Goal: Browse casually: Explore the website without a specific task or goal

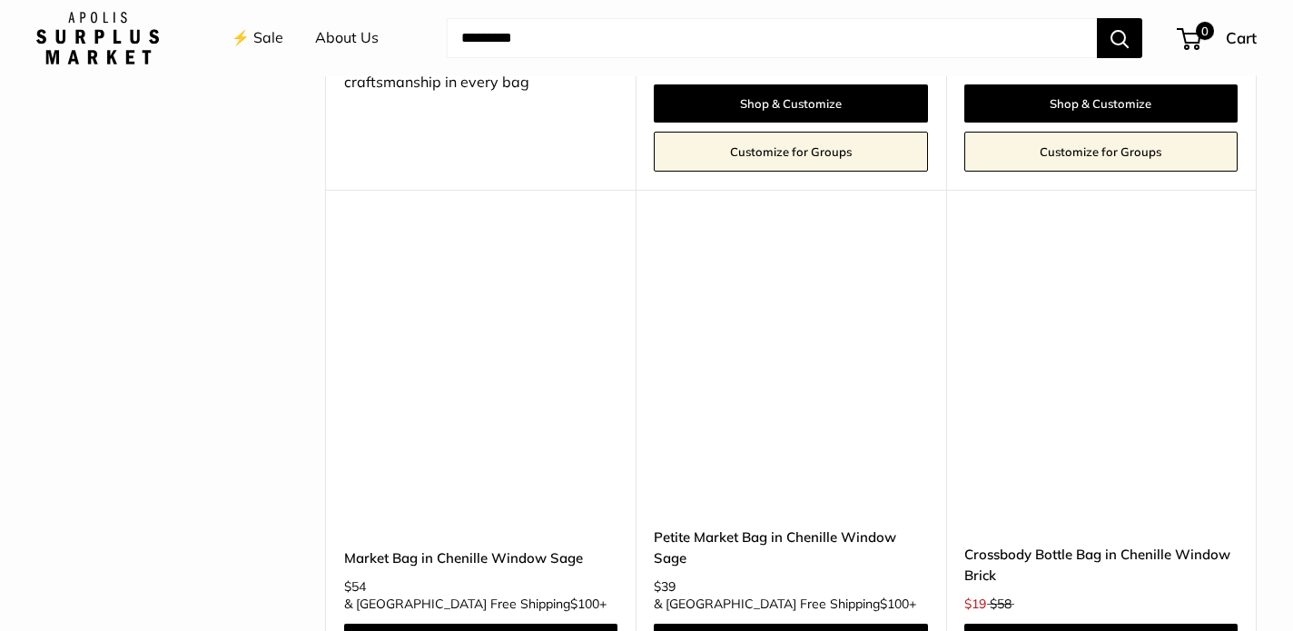
scroll to position [4178, 0]
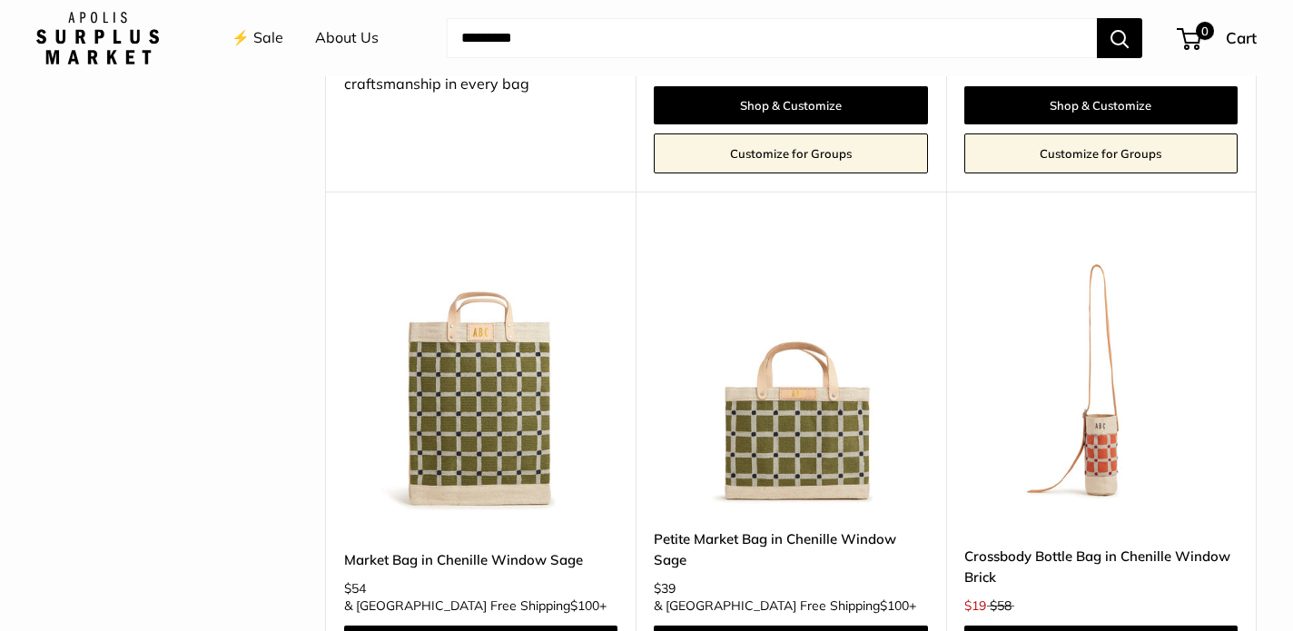
click at [0, 0] on img at bounding box center [0, 0] width 0 height 0
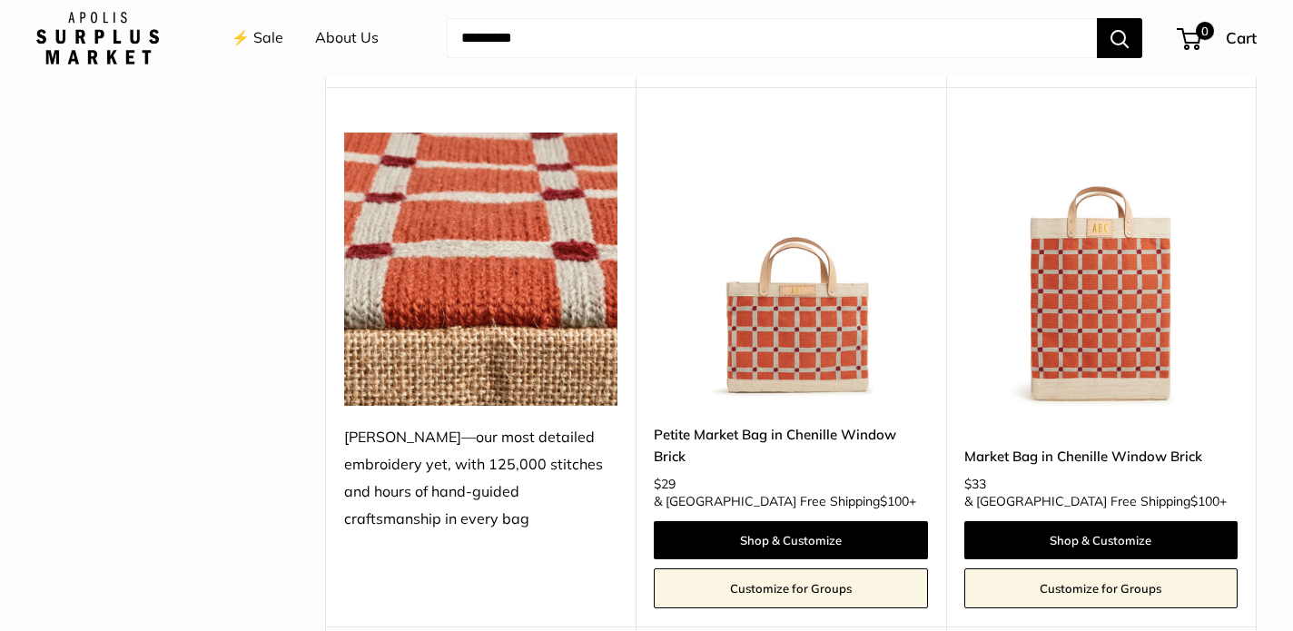
scroll to position [3737, 0]
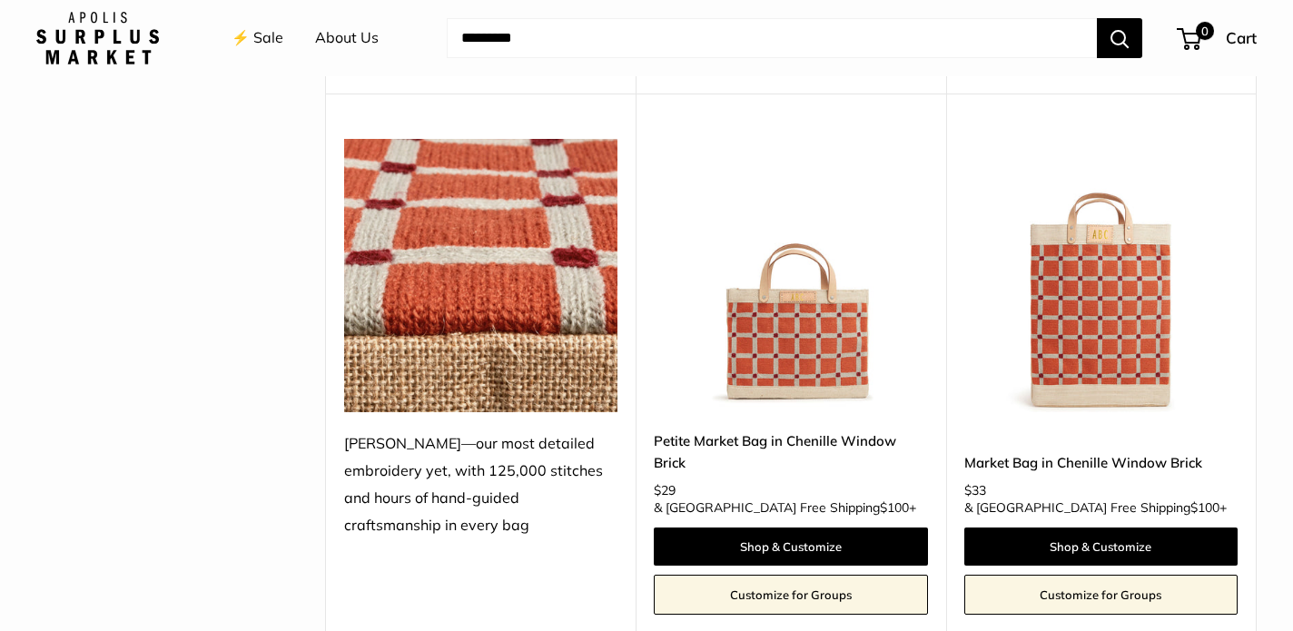
click at [0, 0] on img at bounding box center [0, 0] width 0 height 0
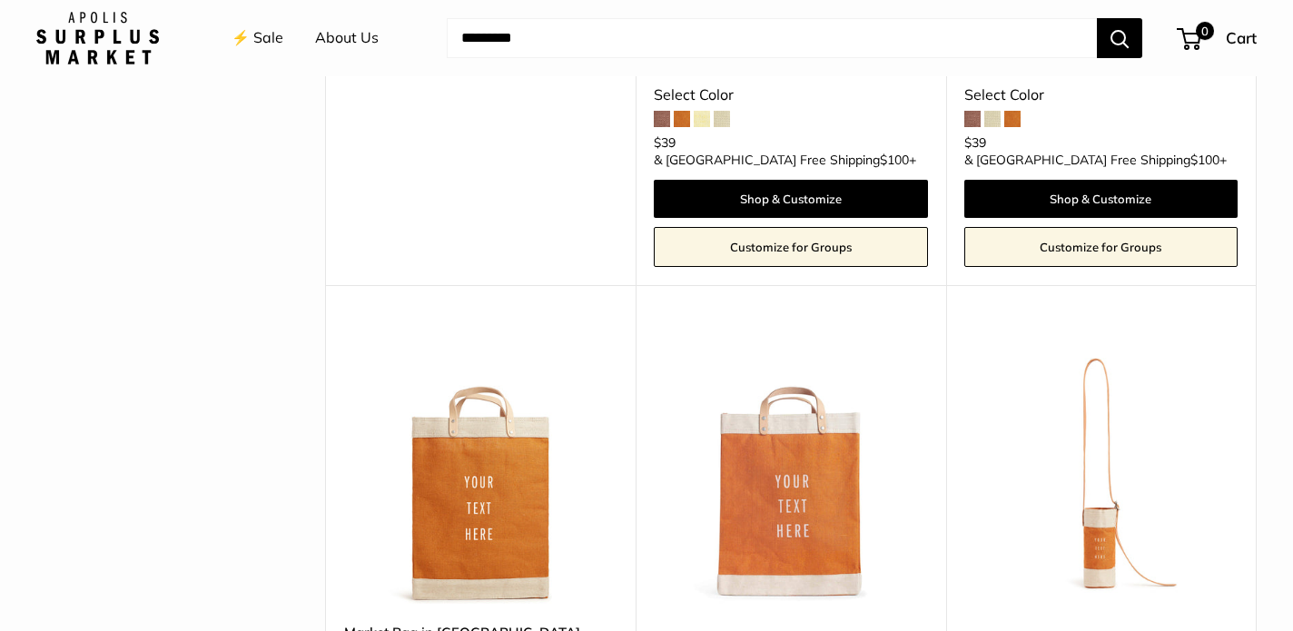
scroll to position [2972, 0]
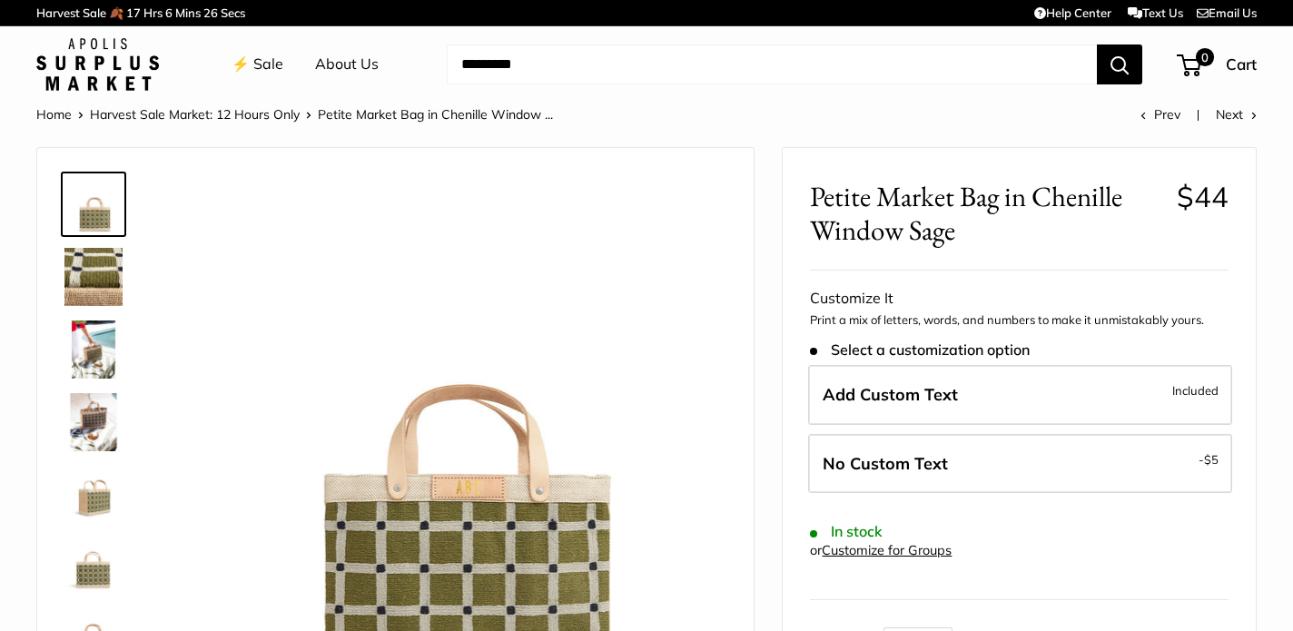
scroll to position [99, 0]
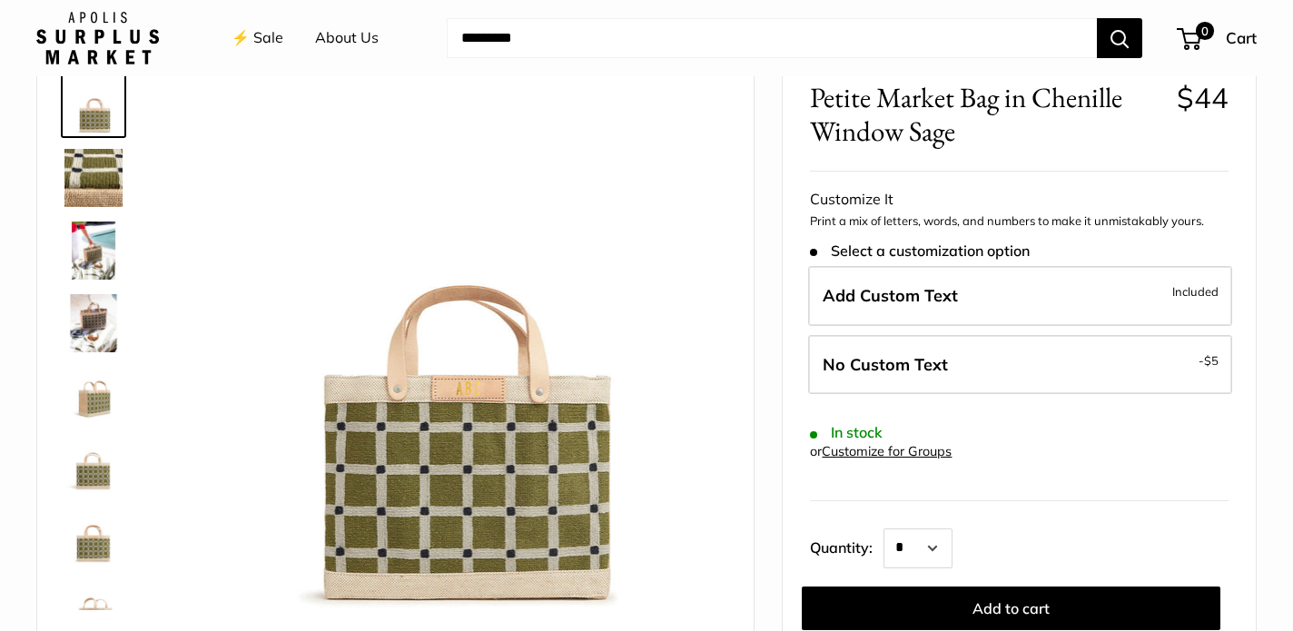
click at [97, 239] on img at bounding box center [93, 251] width 58 height 58
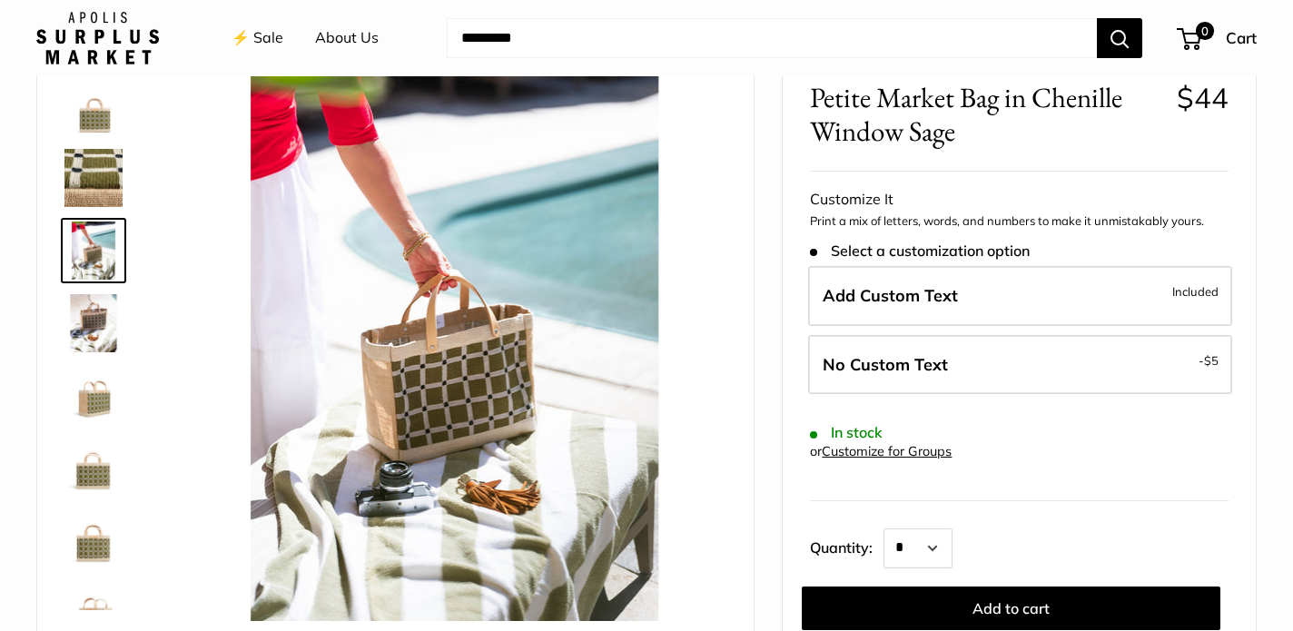
click at [88, 307] on img at bounding box center [93, 323] width 58 height 58
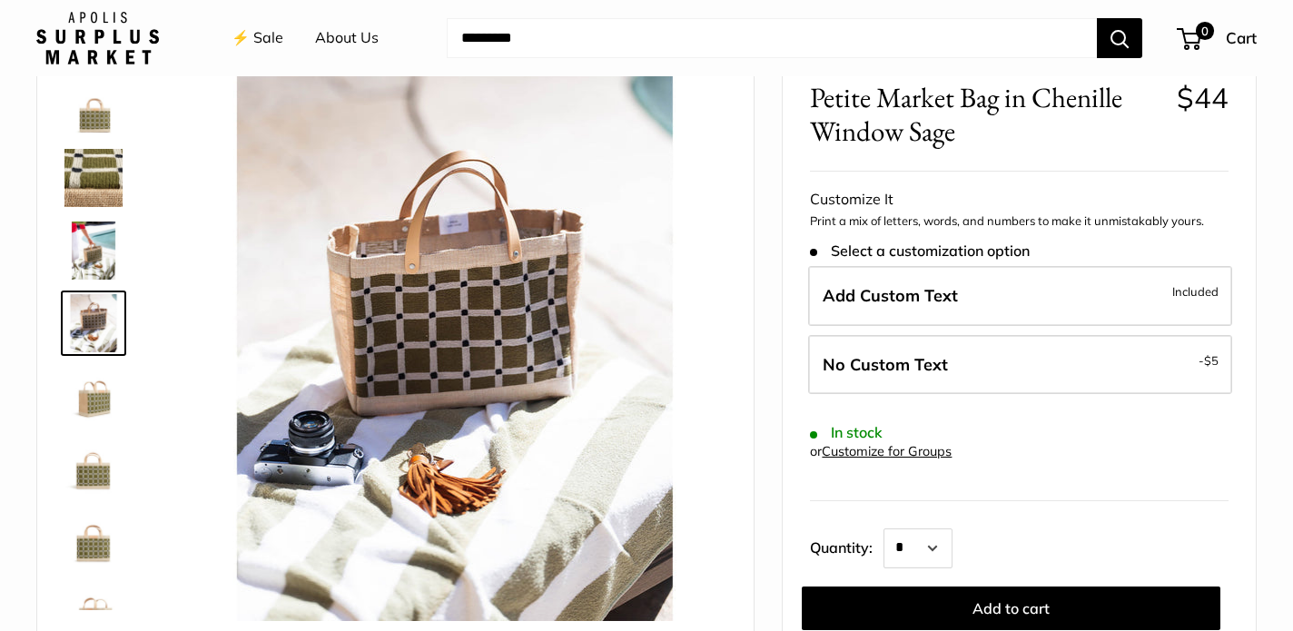
click at [88, 381] on img at bounding box center [93, 396] width 58 height 58
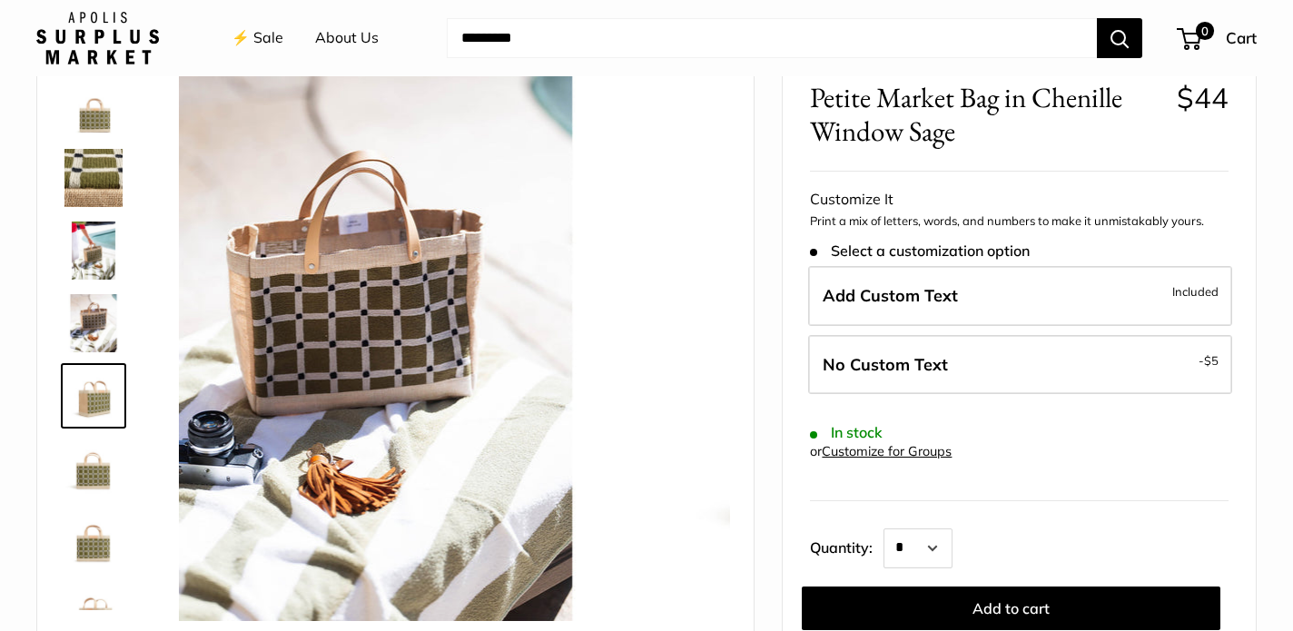
scroll to position [56, 0]
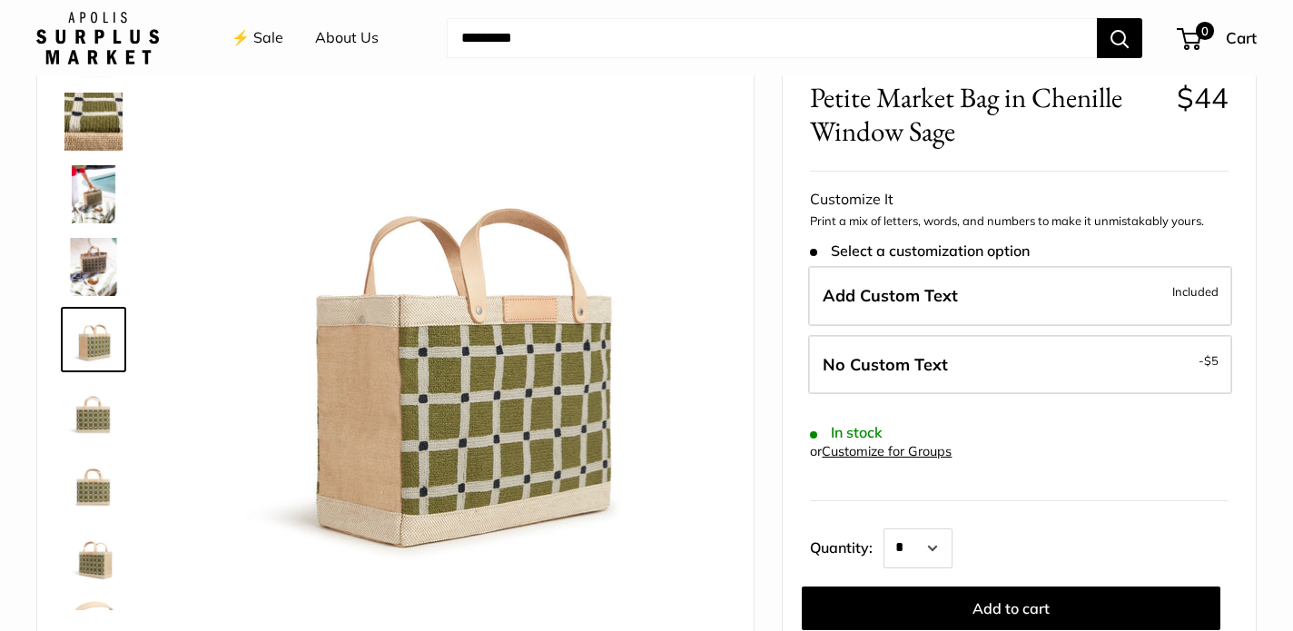
click at [96, 486] on img at bounding box center [93, 485] width 58 height 58
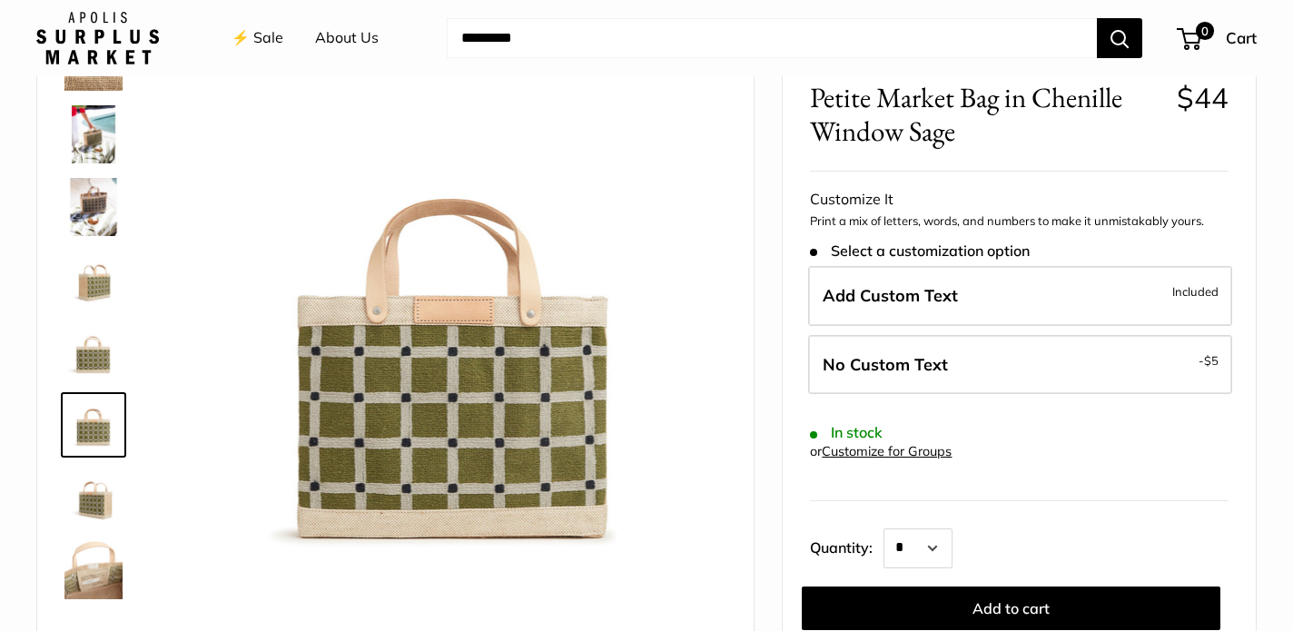
click at [104, 561] on img at bounding box center [93, 570] width 58 height 58
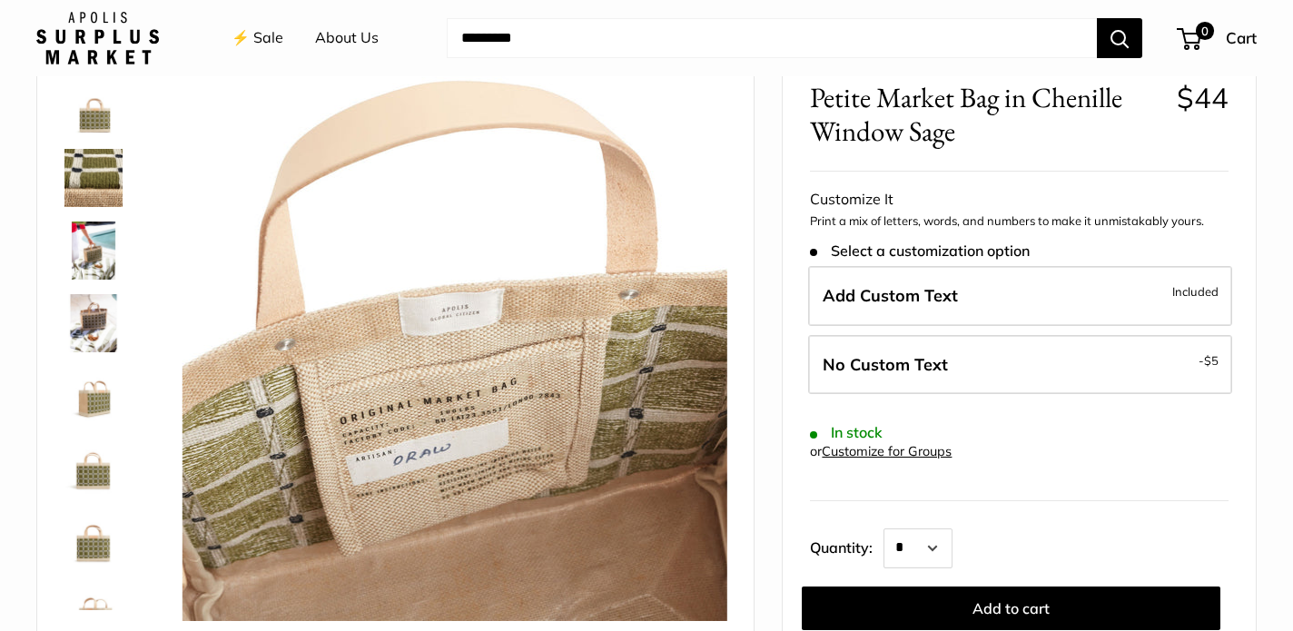
scroll to position [0, 0]
click at [95, 170] on img at bounding box center [93, 178] width 58 height 58
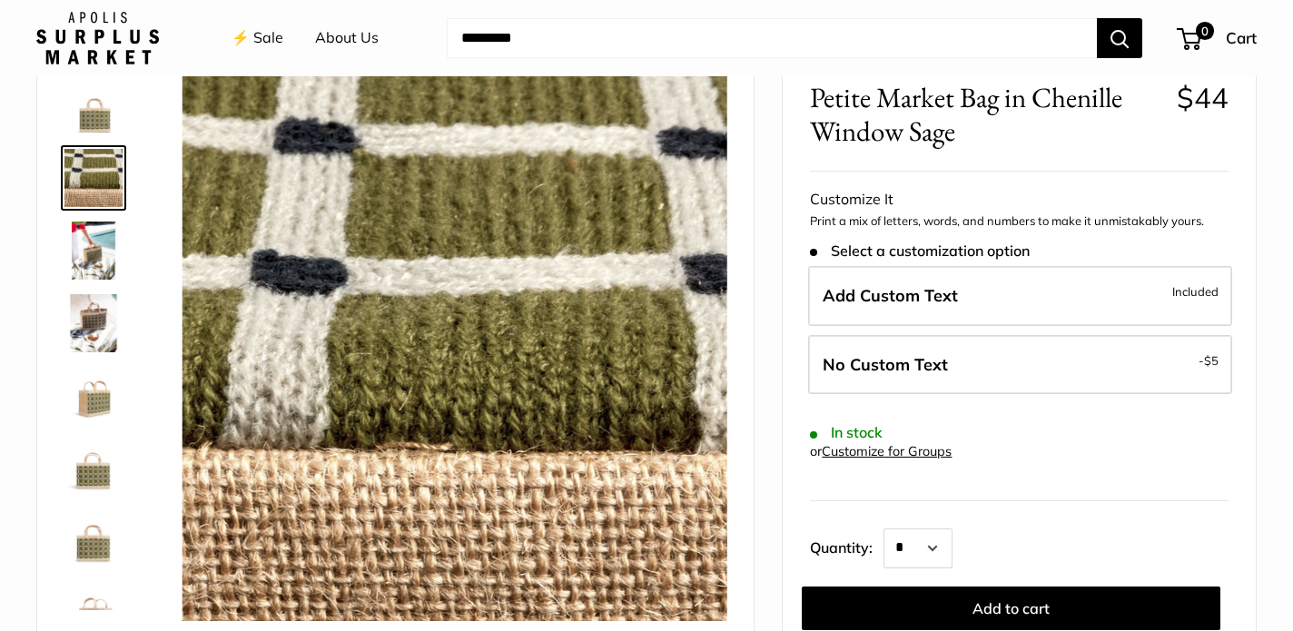
click at [105, 107] on img at bounding box center [93, 105] width 58 height 58
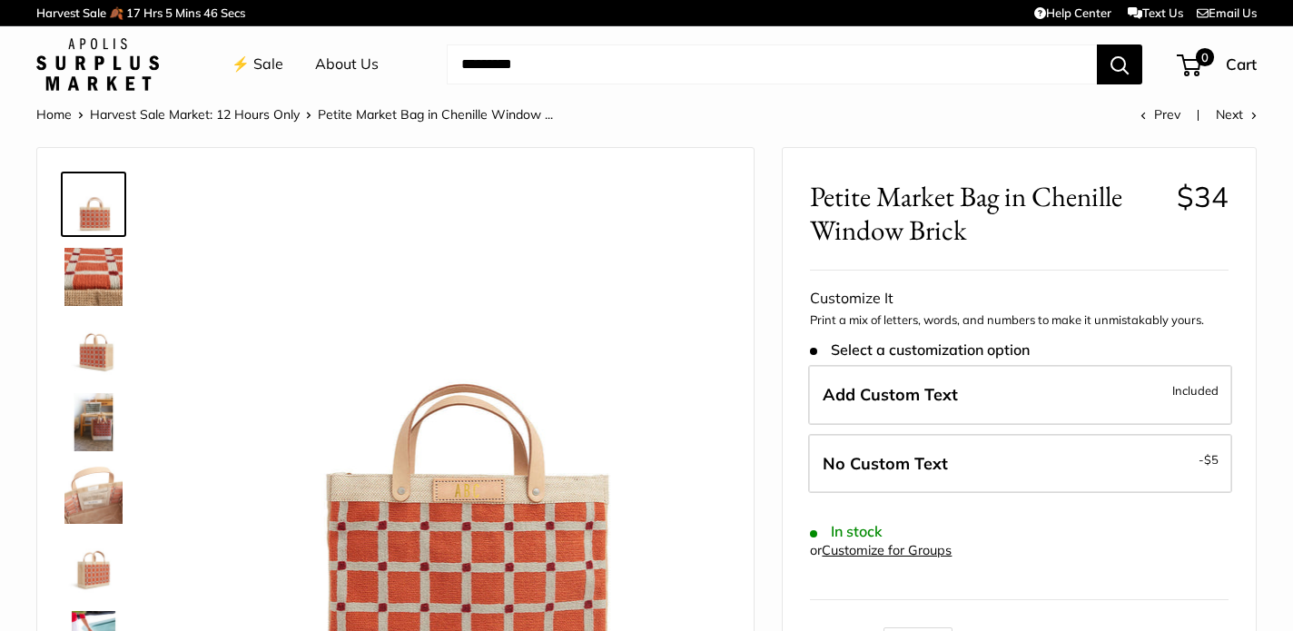
click at [95, 276] on img at bounding box center [93, 277] width 58 height 58
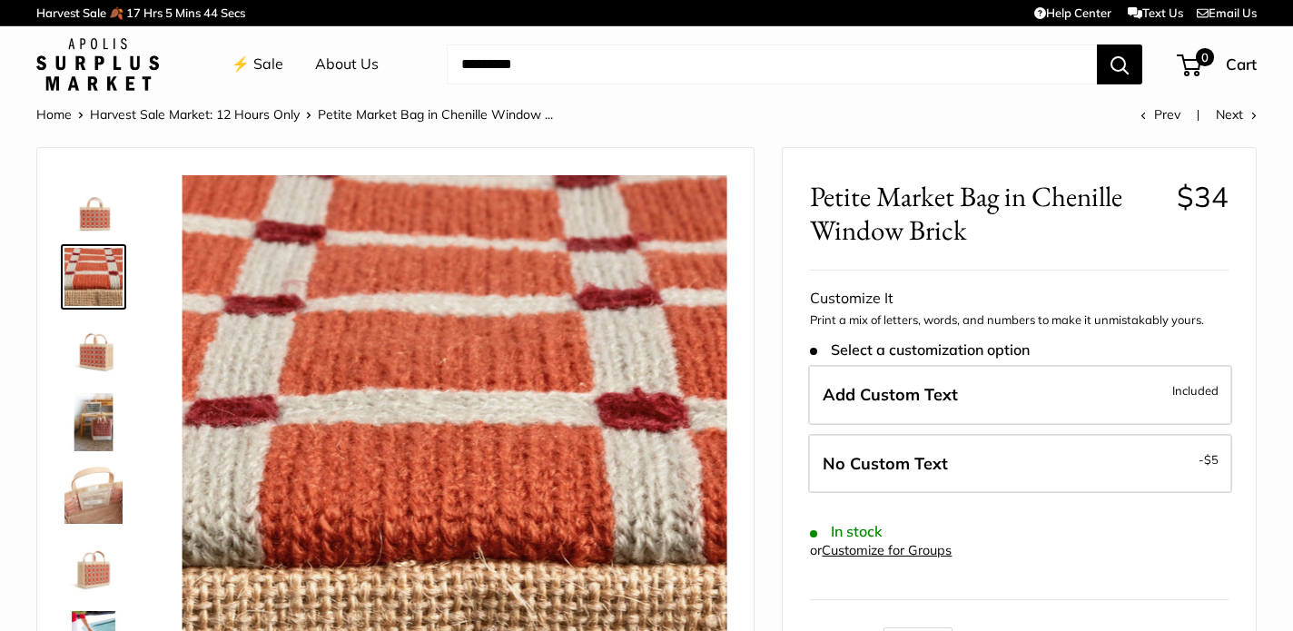
click at [101, 351] on img at bounding box center [93, 350] width 58 height 58
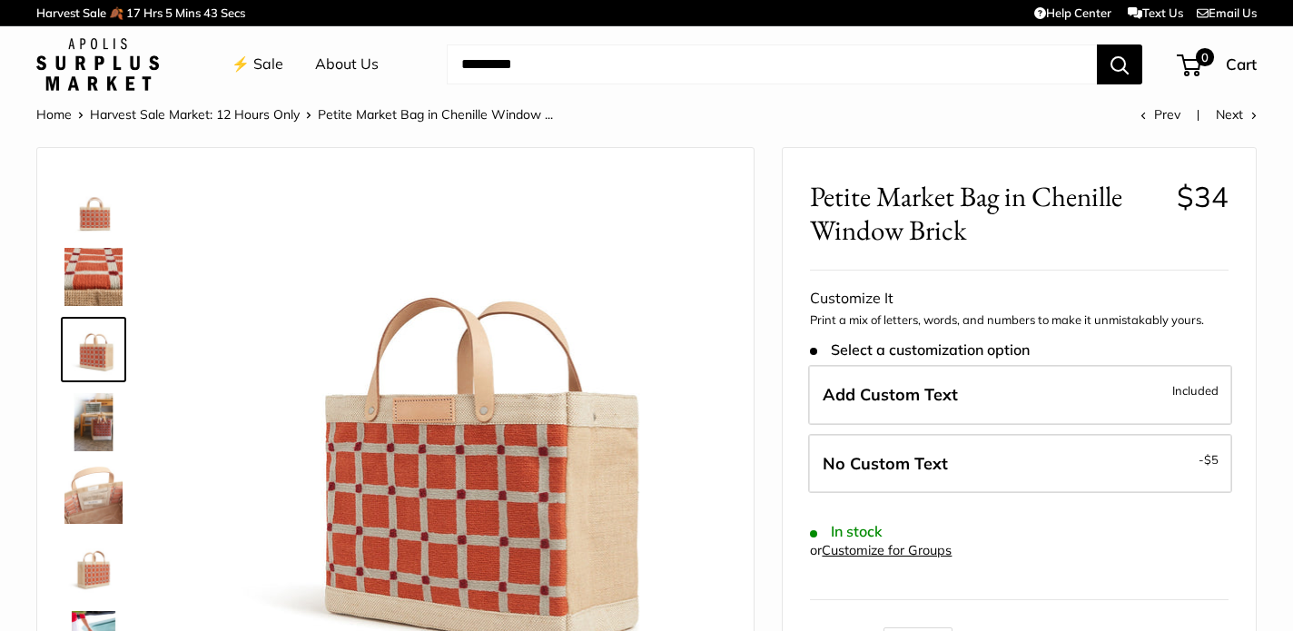
click at [108, 433] on img at bounding box center [93, 422] width 58 height 58
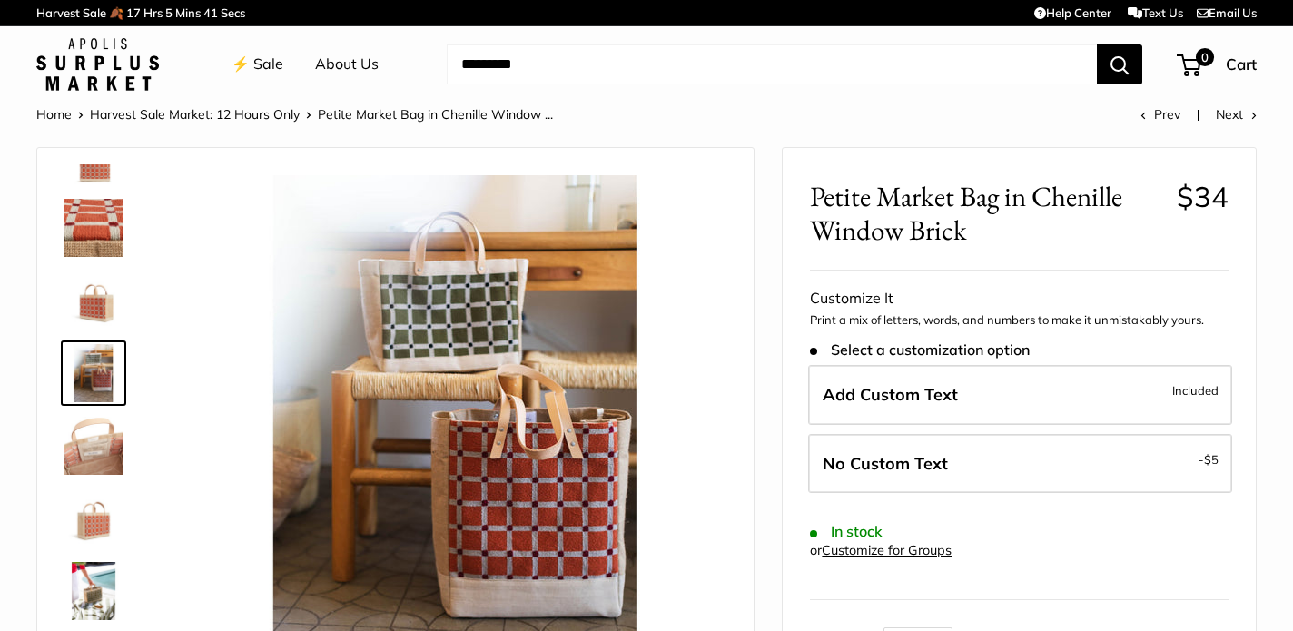
scroll to position [74, 0]
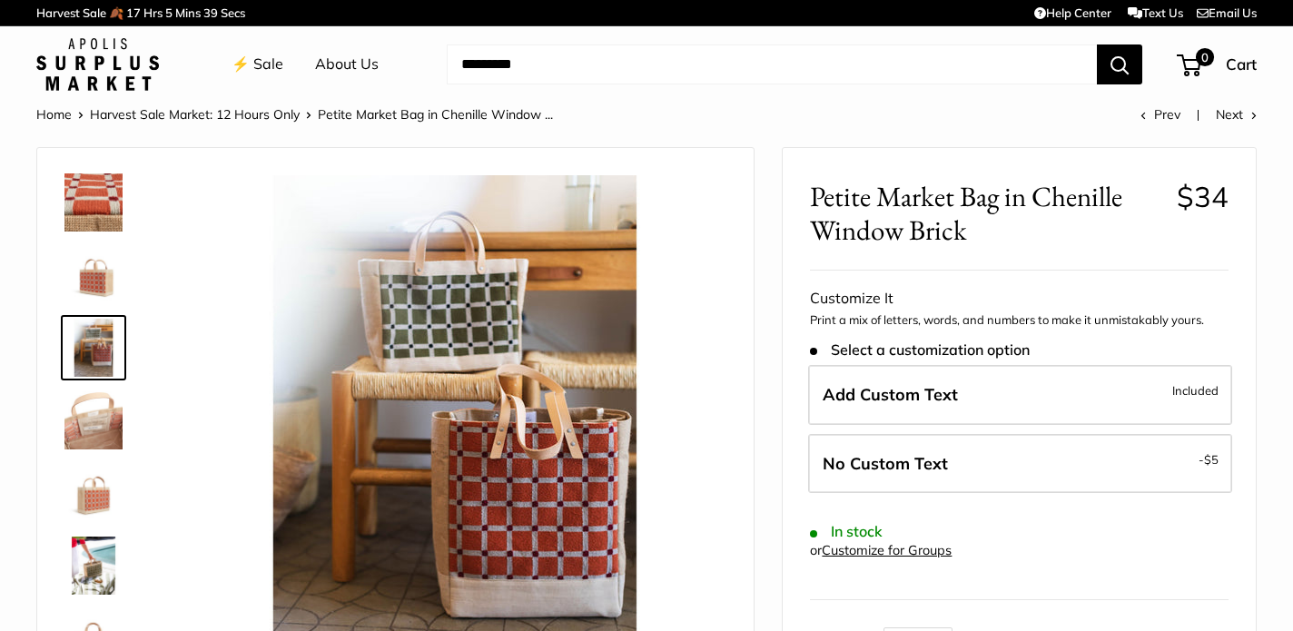
click at [94, 538] on img at bounding box center [93, 566] width 58 height 58
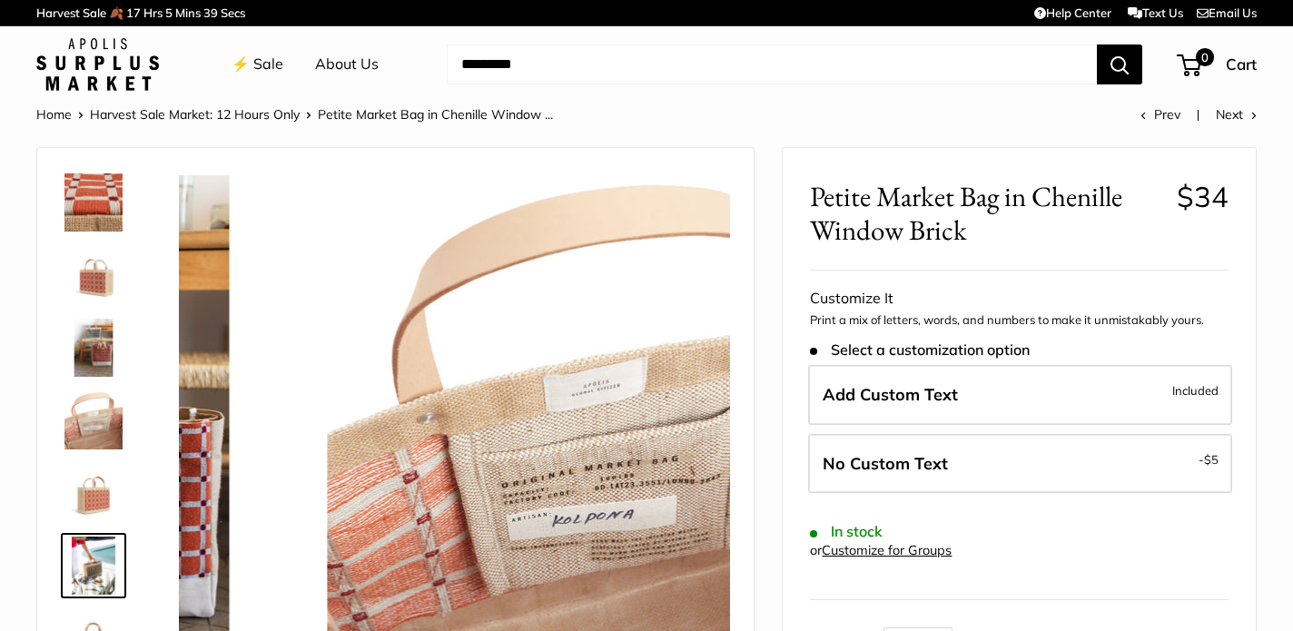
scroll to position [116, 0]
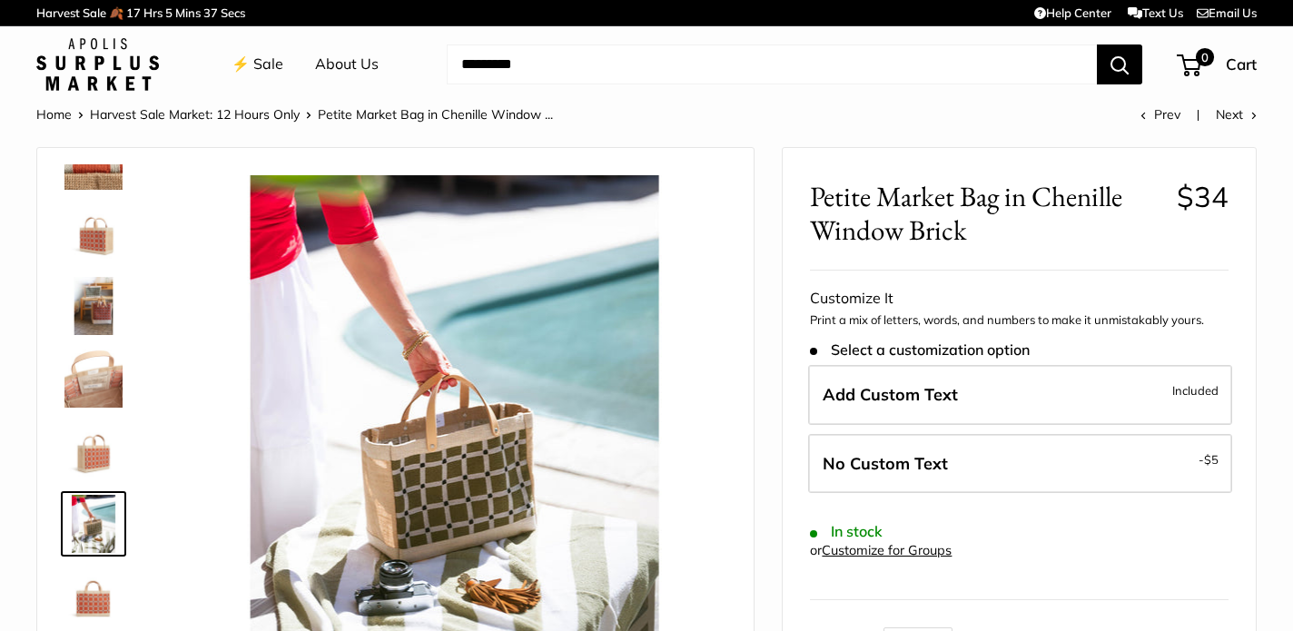
click at [90, 457] on img at bounding box center [93, 451] width 58 height 58
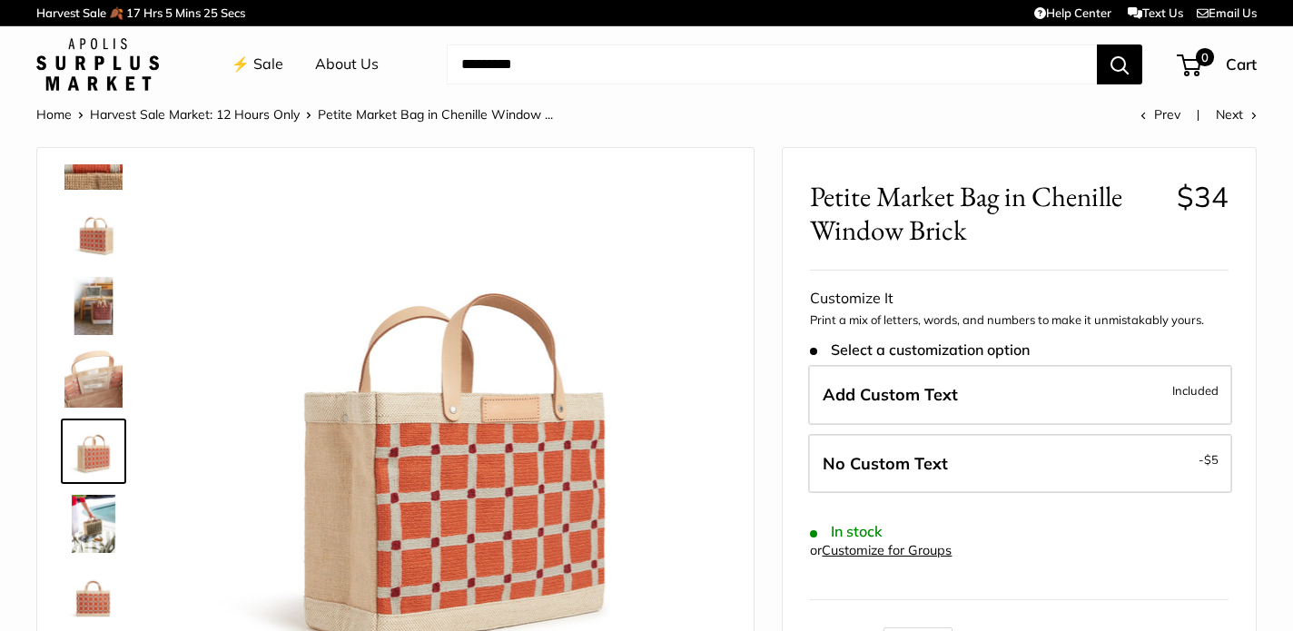
scroll to position [0, 0]
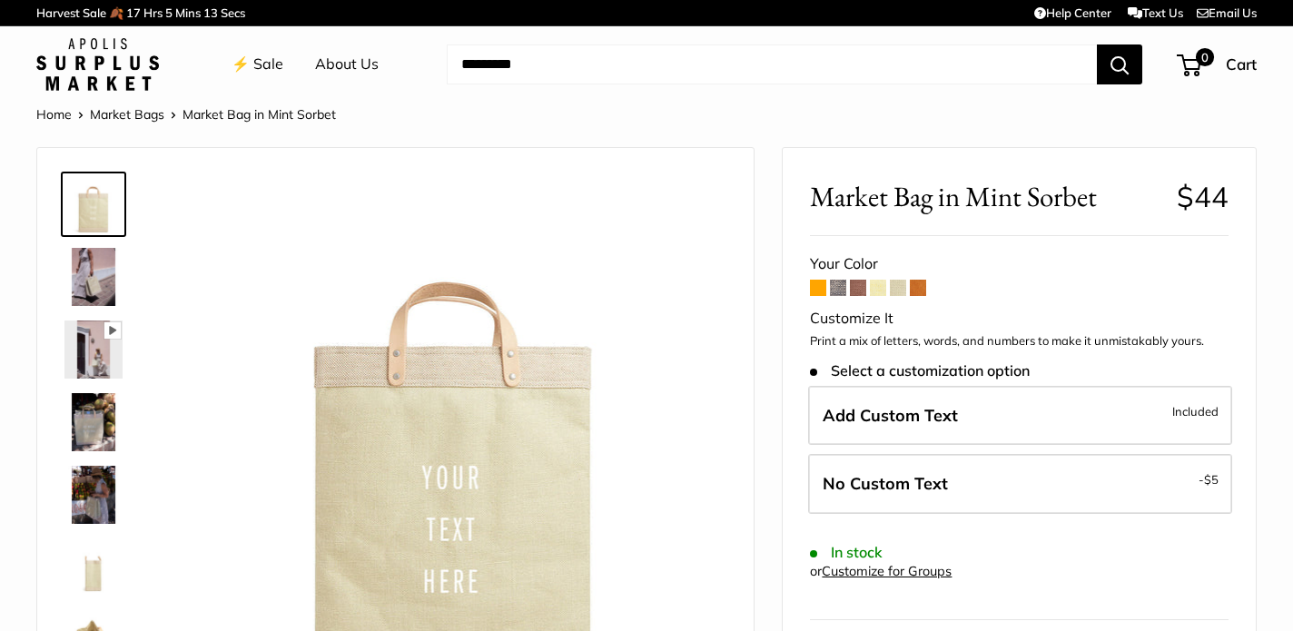
click at [880, 286] on span at bounding box center [878, 288] width 16 height 16
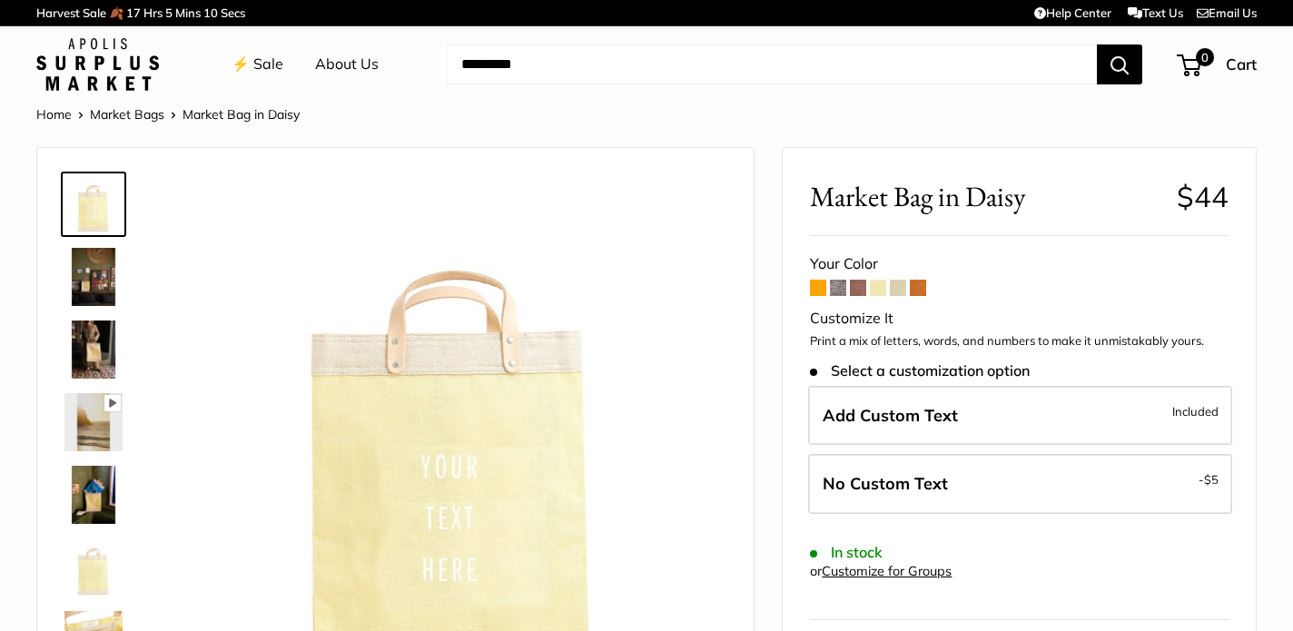
click at [856, 286] on span at bounding box center [858, 288] width 16 height 16
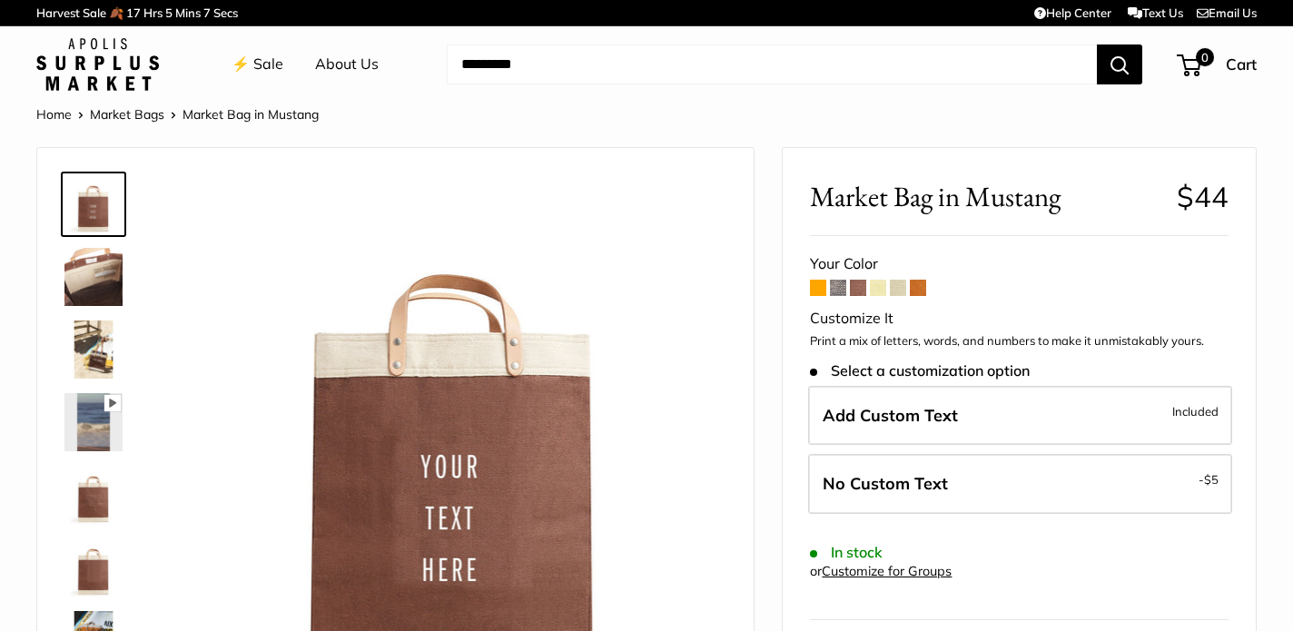
click at [833, 288] on span at bounding box center [838, 288] width 16 height 16
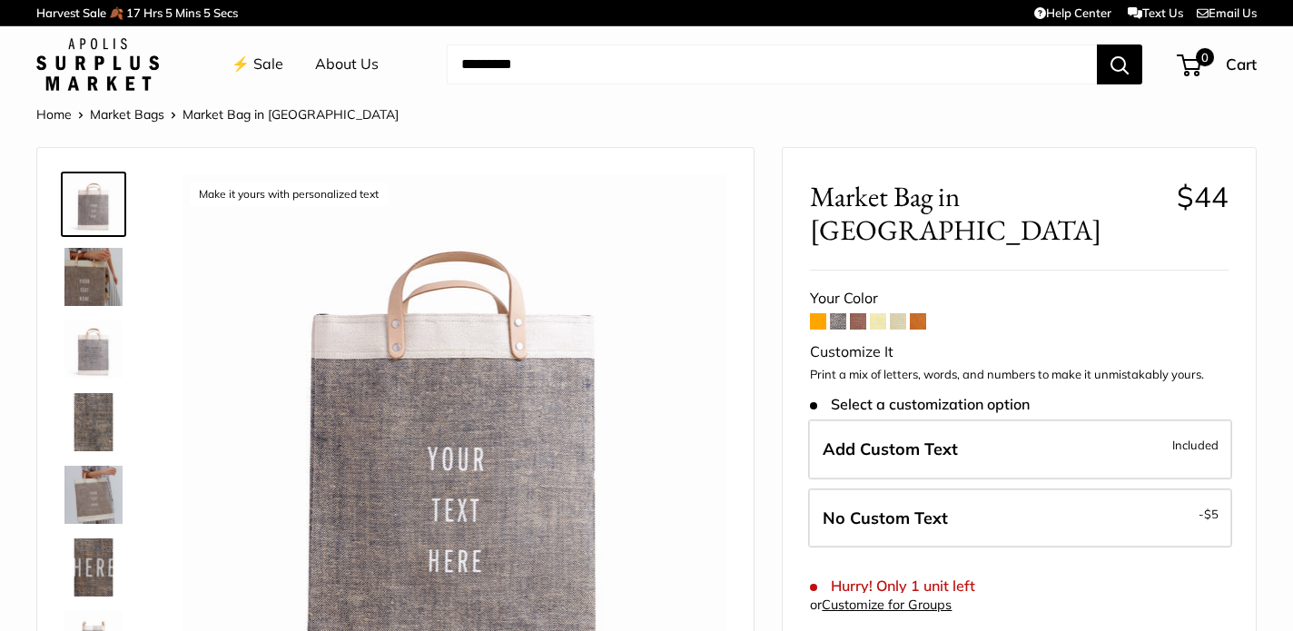
click at [813, 313] on span at bounding box center [818, 321] width 16 height 16
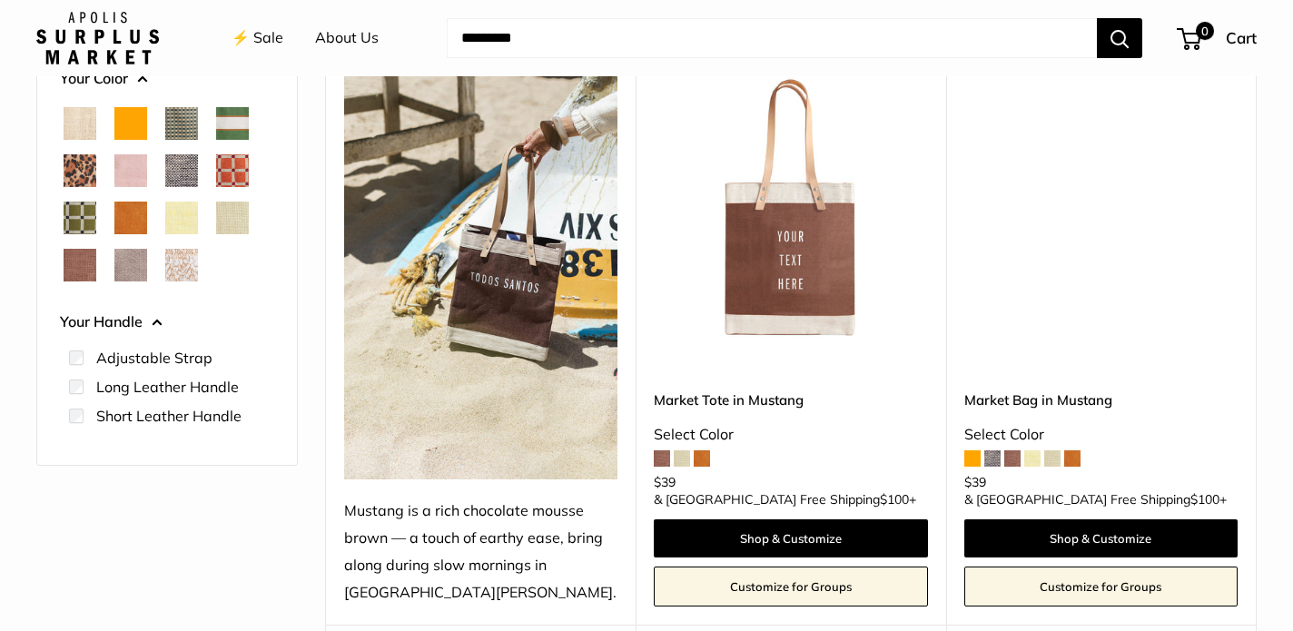
scroll to position [323, 0]
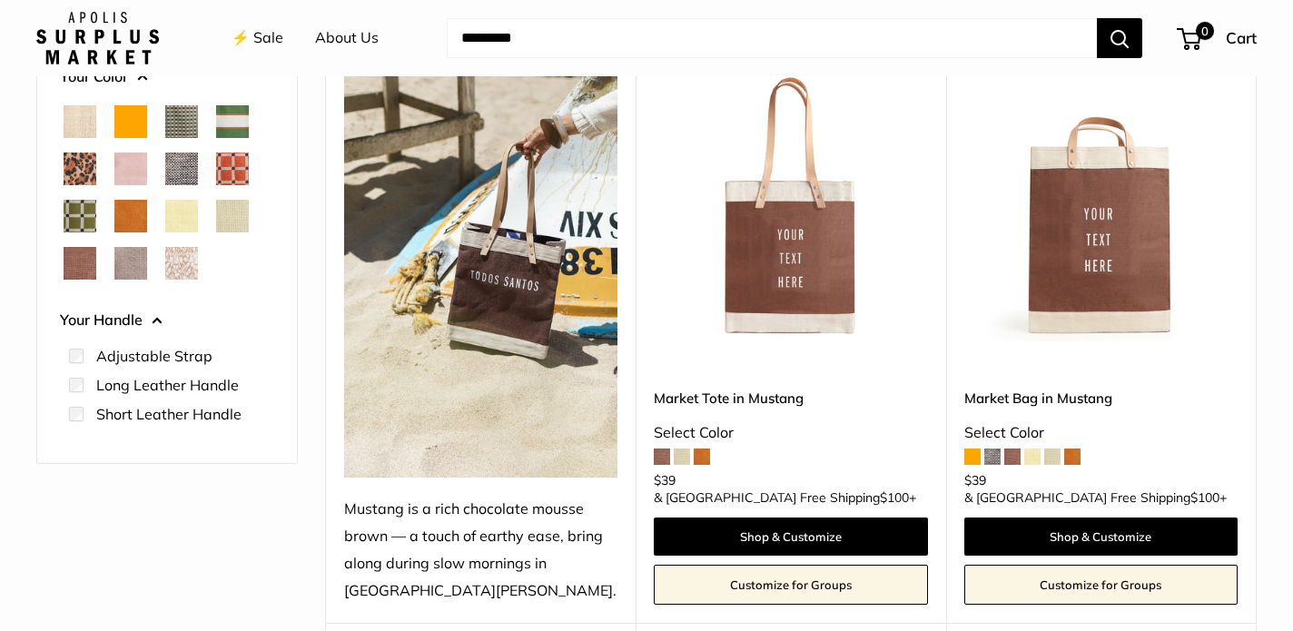
click at [0, 0] on img at bounding box center [0, 0] width 0 height 0
